Goal: Task Accomplishment & Management: Manage account settings

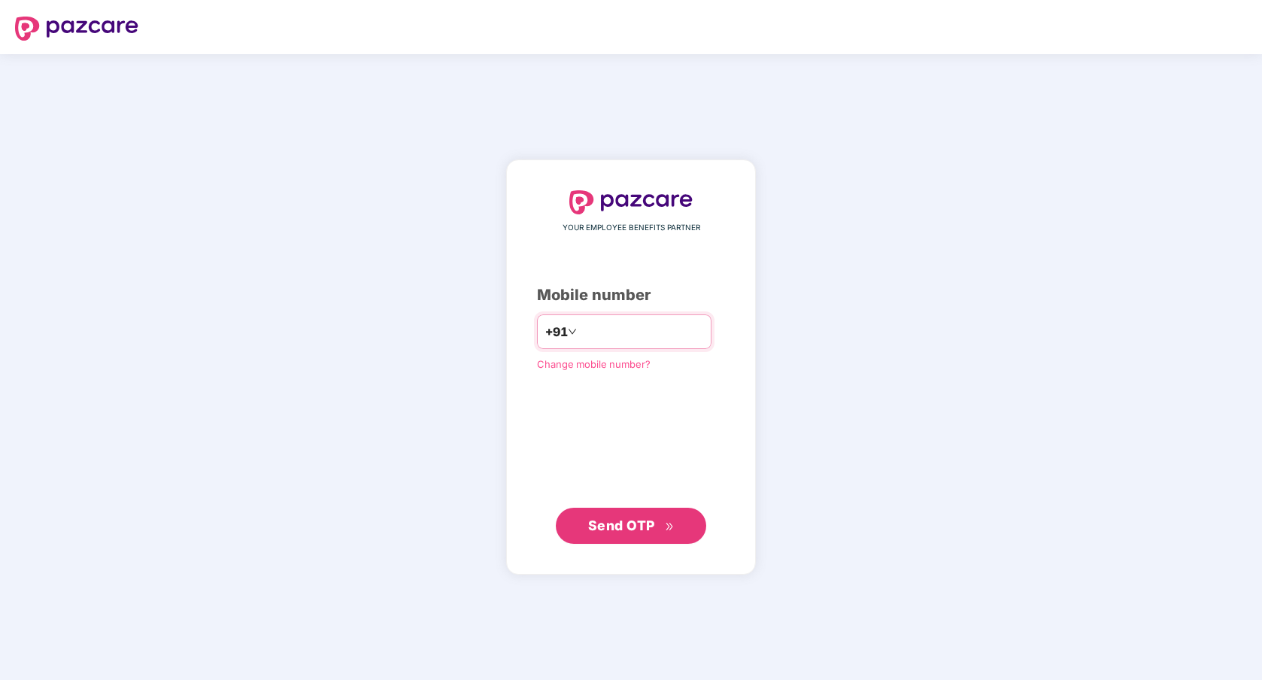
click at [631, 332] on input "number" at bounding box center [641, 332] width 123 height 24
type input "**********"
click at [648, 538] on button "Send OTP" at bounding box center [631, 526] width 150 height 36
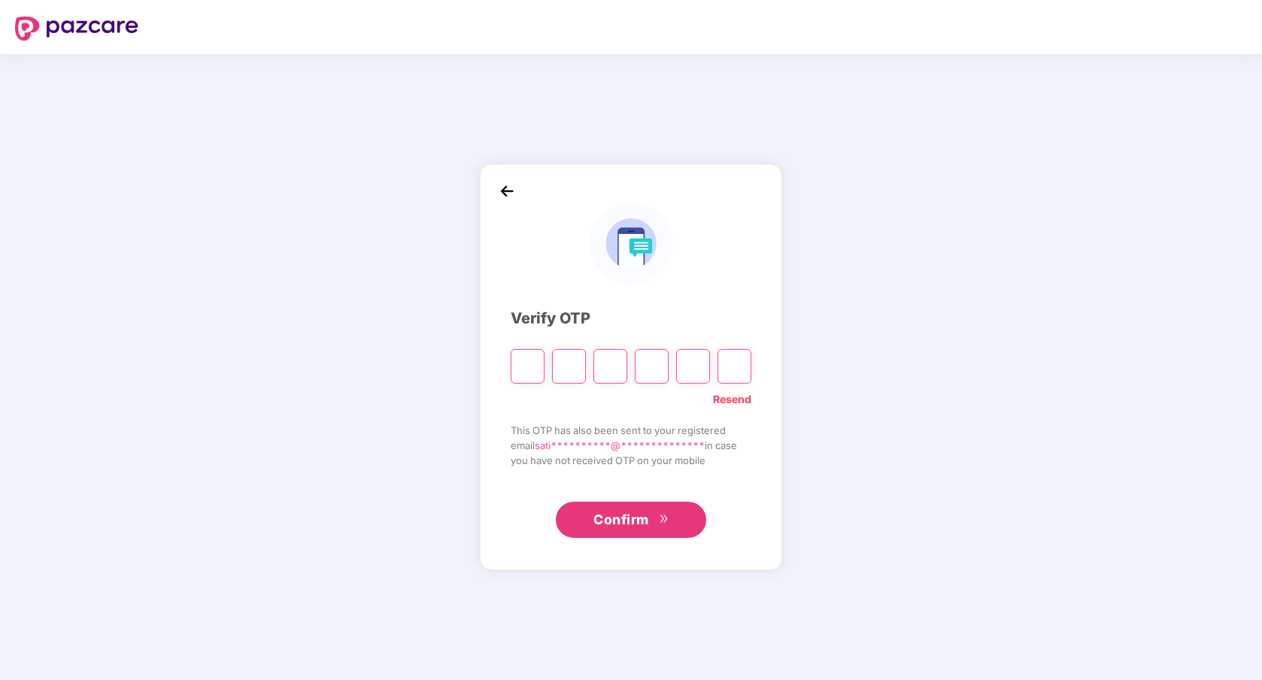
type input "*"
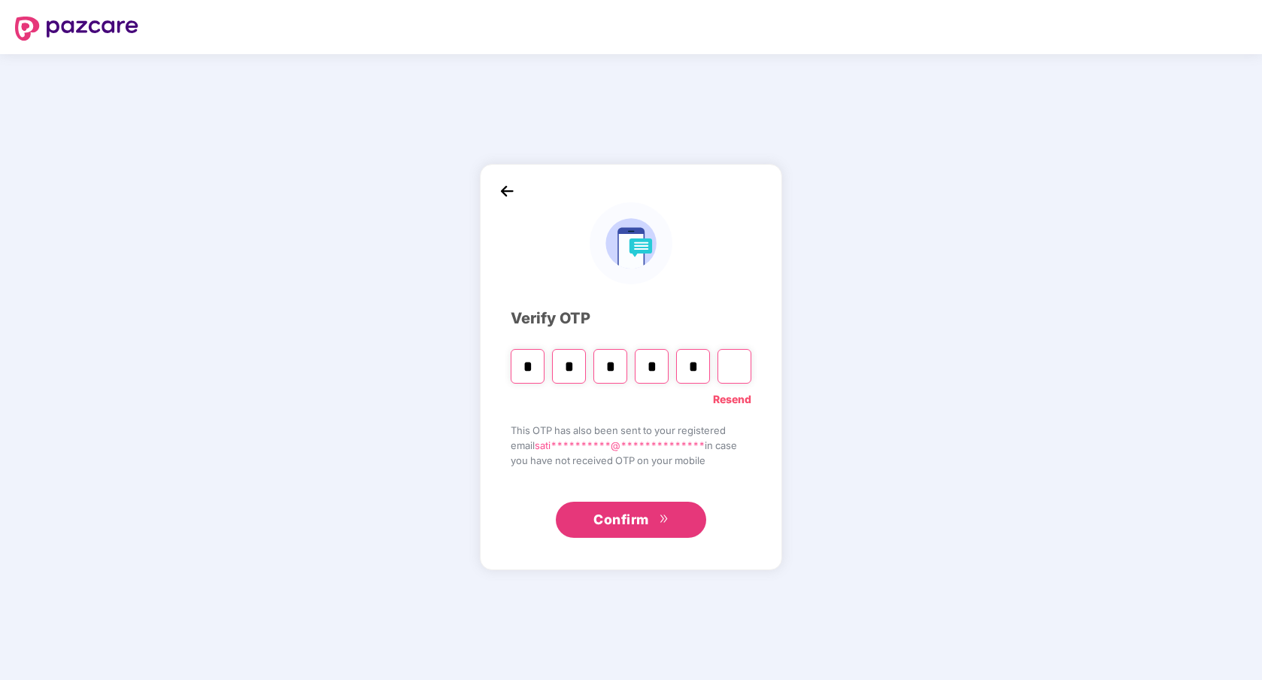
type input "*"
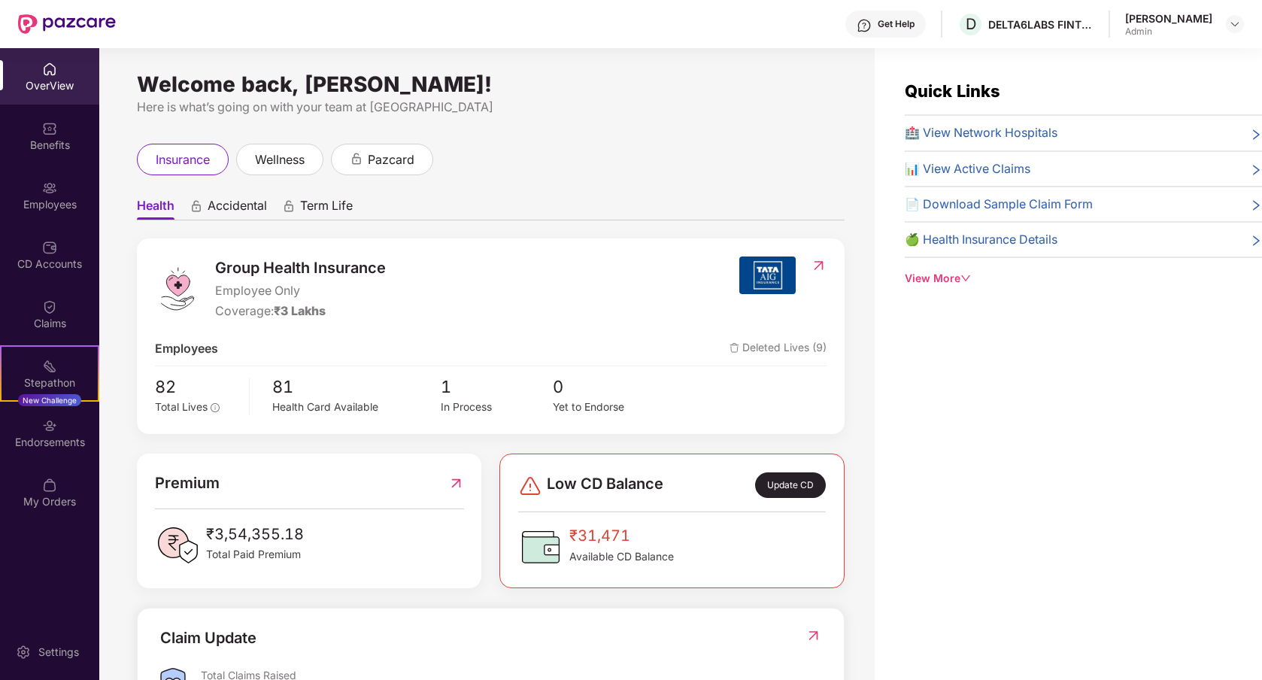
click at [1225, 23] on div "[PERSON_NAME] Admin" at bounding box center [1185, 24] width 119 height 26
click at [1237, 25] on img at bounding box center [1235, 24] width 12 height 12
click at [1176, 59] on div "Switch to User view" at bounding box center [1165, 59] width 196 height 29
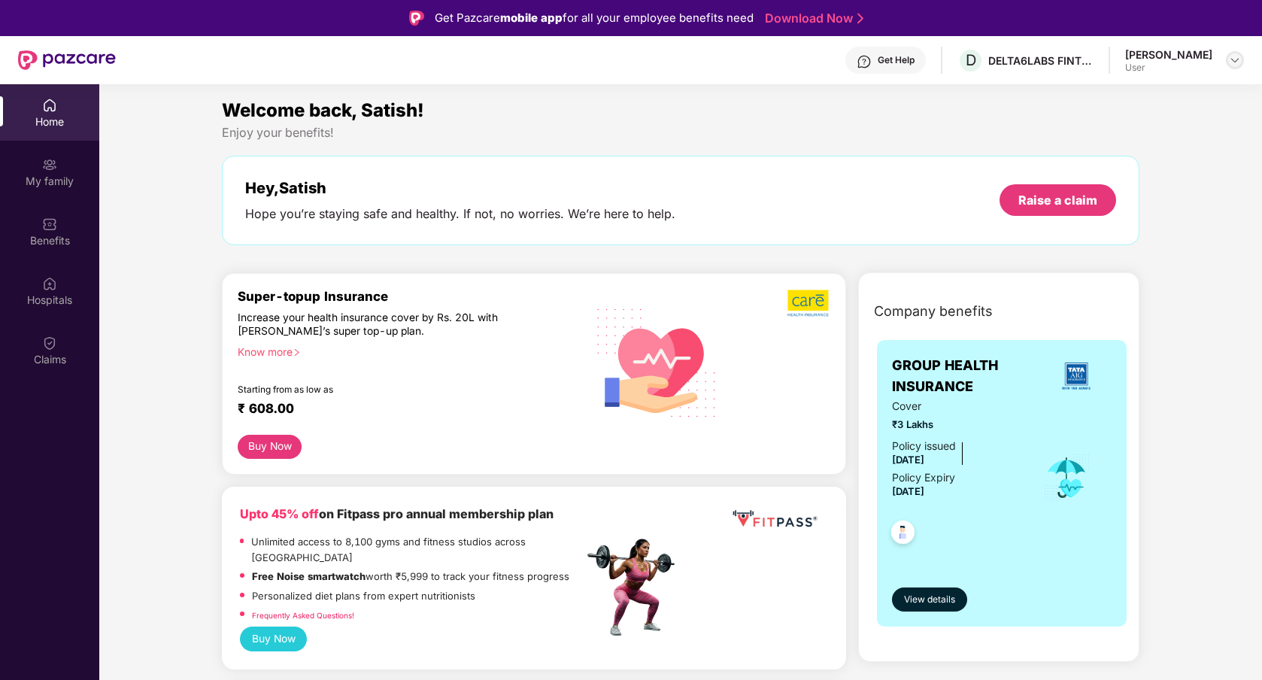
click at [1232, 60] on img at bounding box center [1235, 60] width 12 height 12
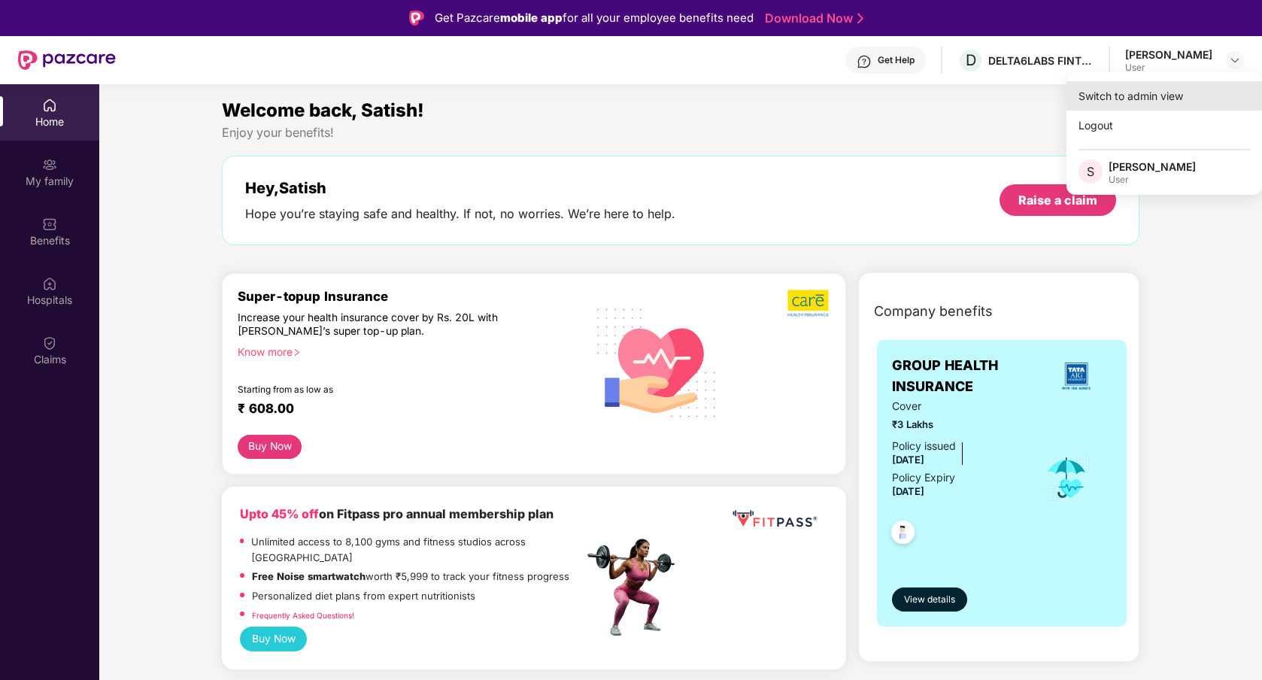
click at [1131, 102] on div "Switch to admin view" at bounding box center [1165, 95] width 196 height 29
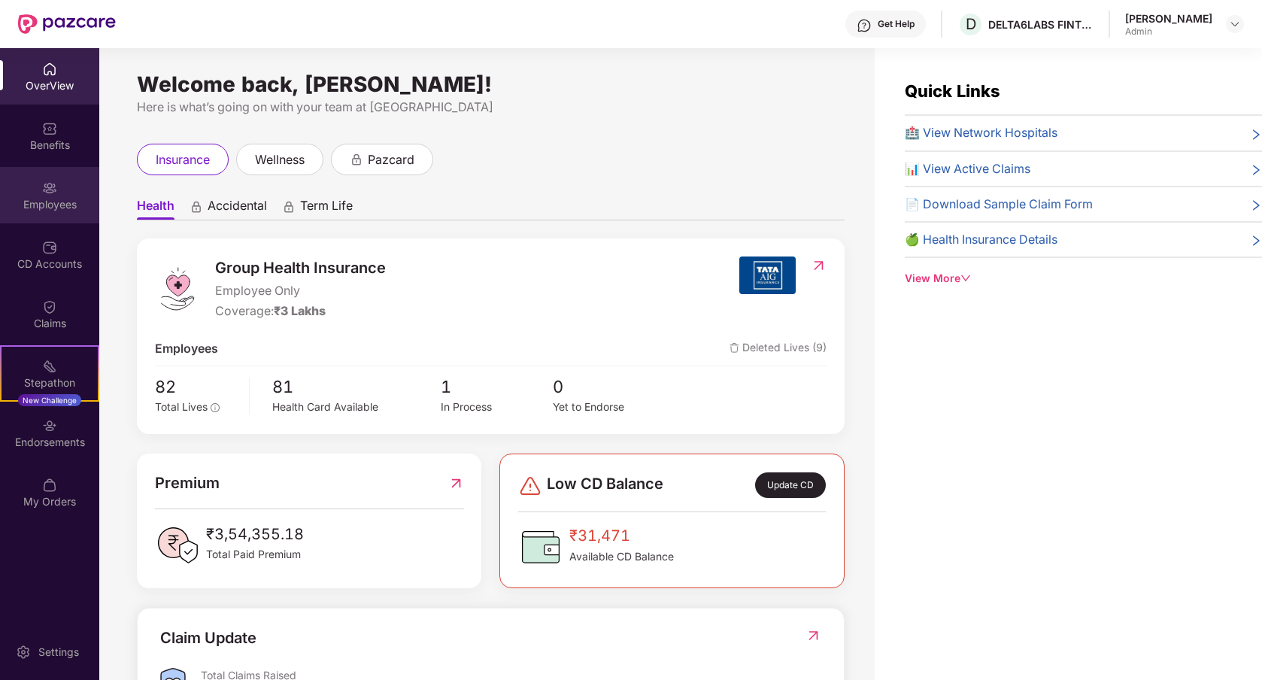
click at [53, 194] on img at bounding box center [49, 188] width 15 height 15
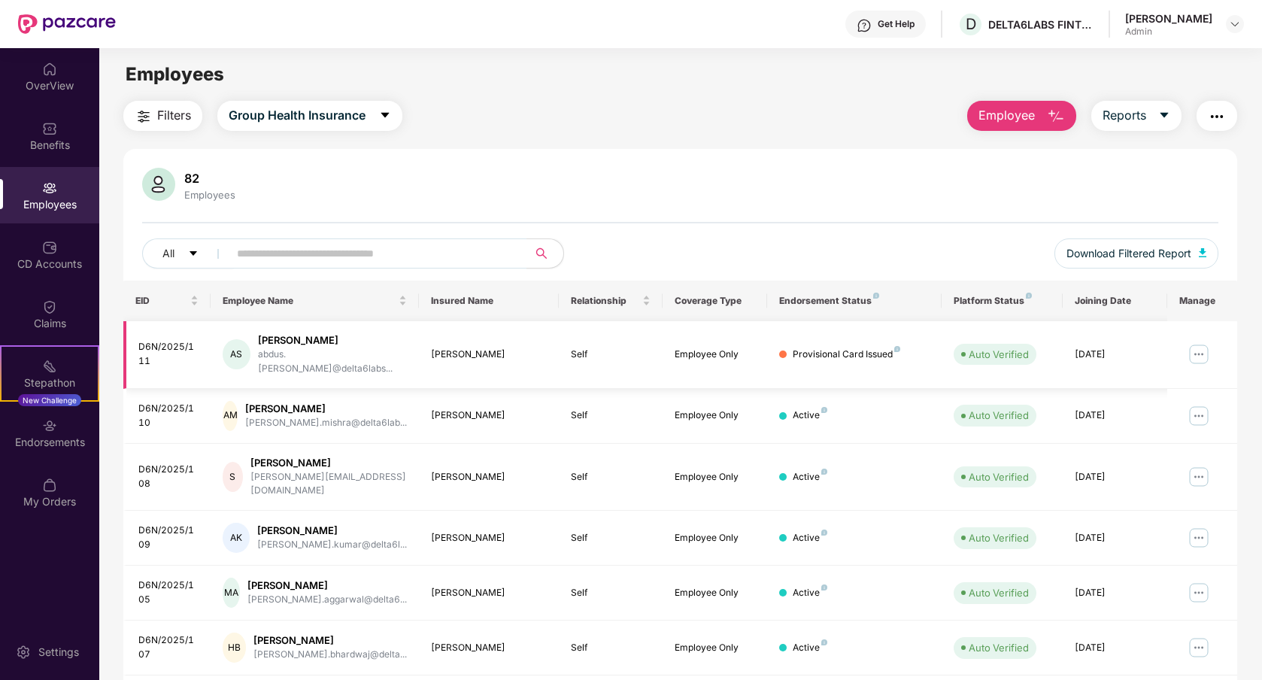
drag, startPoint x: 1074, startPoint y: 345, endPoint x: 1138, endPoint y: 351, distance: 65.0
click at [1138, 351] on td "[DATE]" at bounding box center [1115, 355] width 105 height 68
click at [1122, 360] on td "[DATE]" at bounding box center [1115, 355] width 105 height 68
click at [1043, 111] on button "Employee" at bounding box center [1022, 116] width 109 height 30
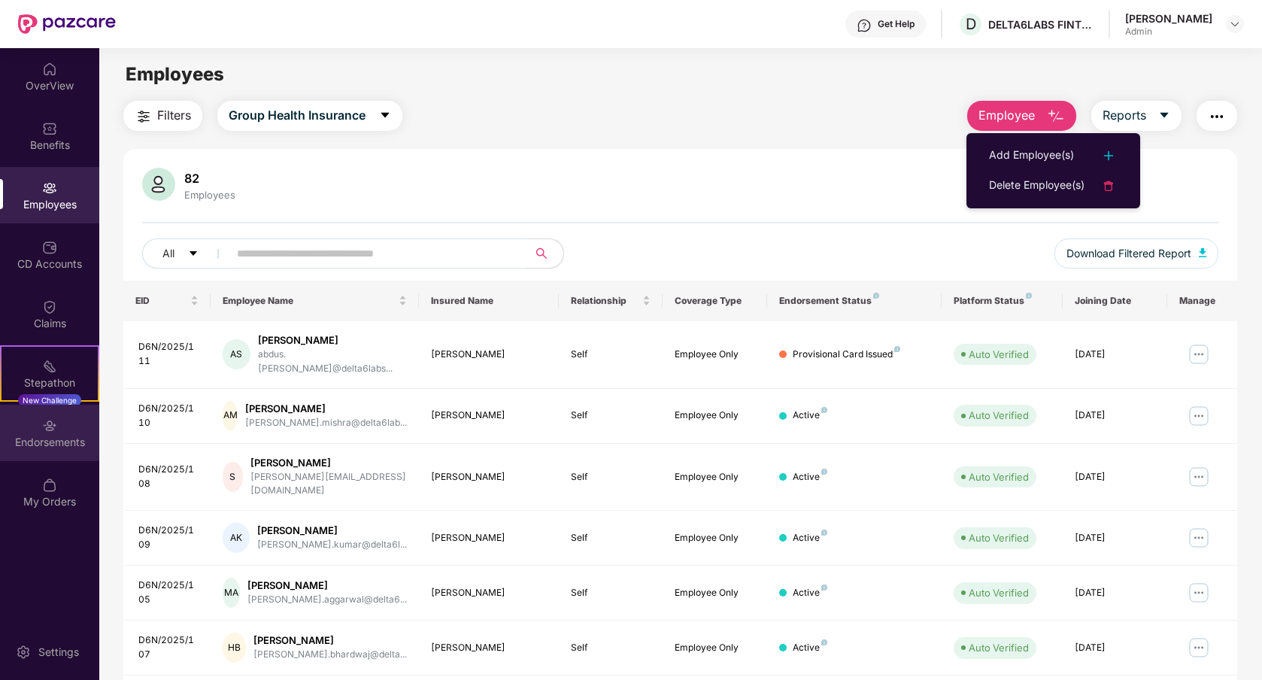
click at [41, 444] on div "Endorsements" at bounding box center [49, 442] width 99 height 15
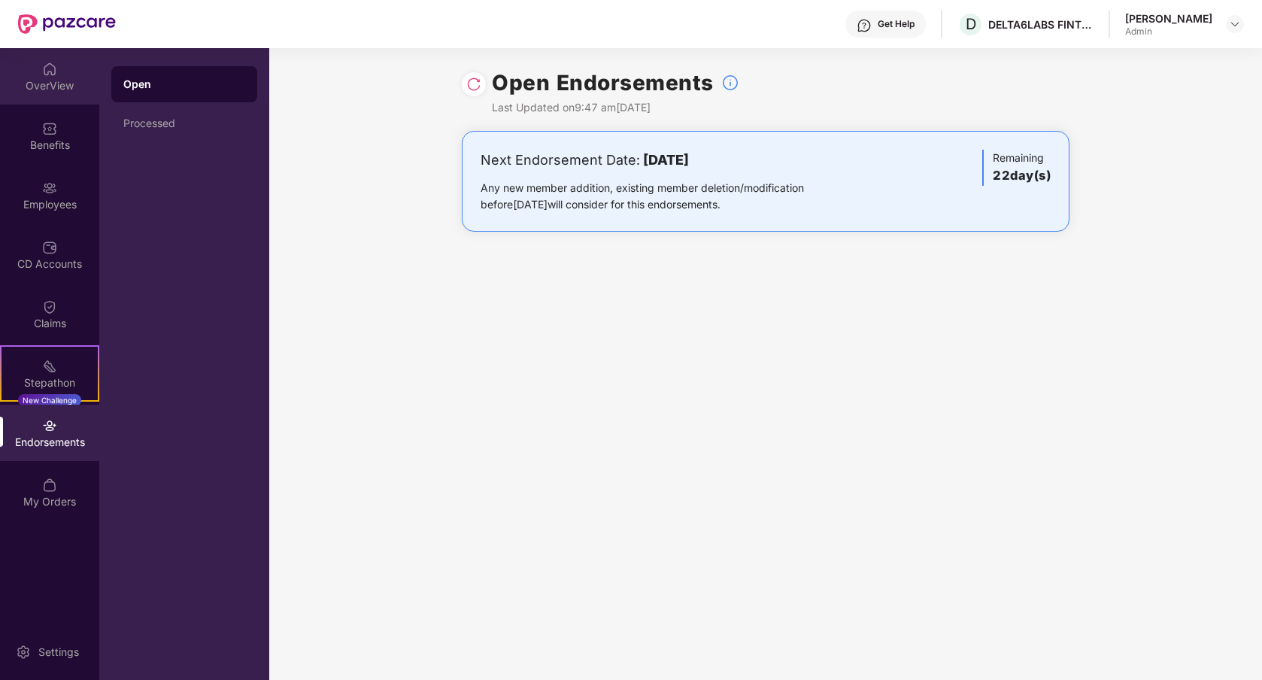
click at [48, 87] on div "OverView" at bounding box center [49, 85] width 99 height 15
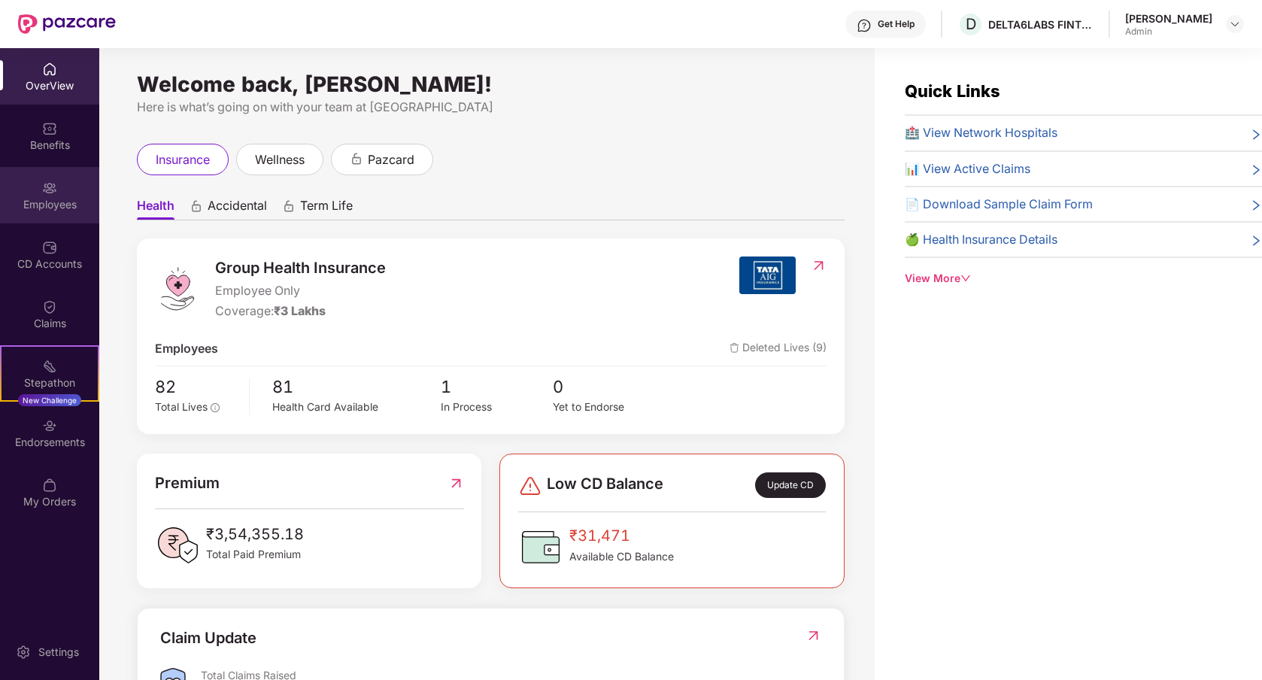
click at [63, 193] on div "Employees" at bounding box center [49, 195] width 99 height 56
